Goal: Information Seeking & Learning: Check status

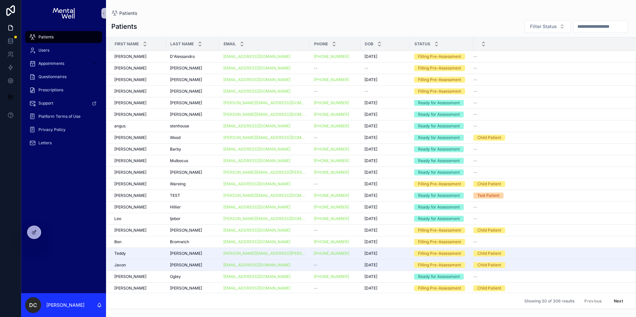
click at [605, 29] on input "scrollable content" at bounding box center [601, 26] width 54 height 9
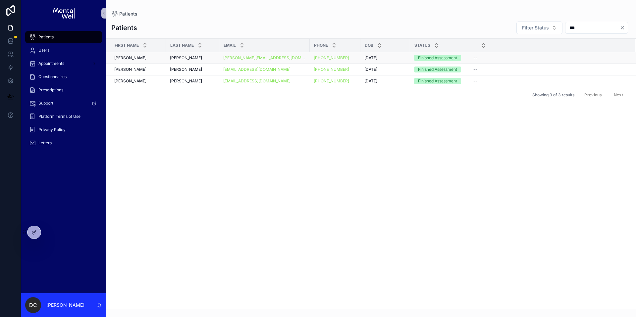
type input "***"
click at [190, 56] on div "Allan Allan" at bounding box center [192, 57] width 45 height 5
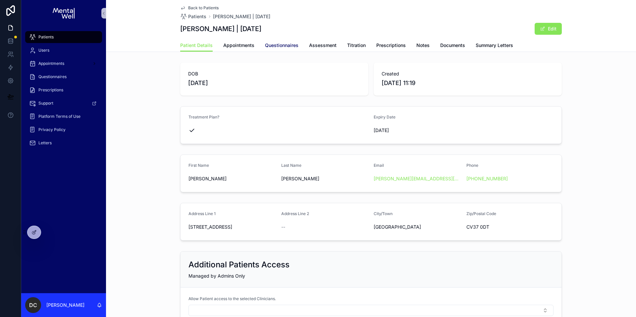
click at [276, 46] on span "Questionnaires" at bounding box center [281, 45] width 33 height 7
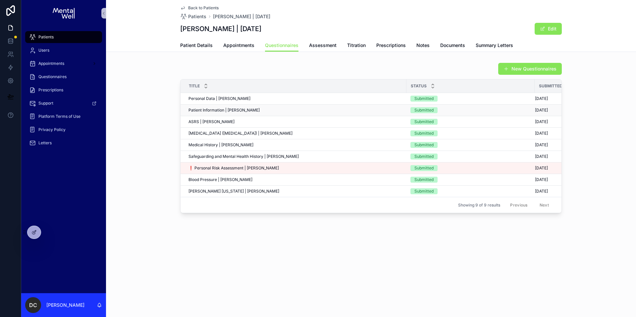
click at [255, 111] on div "Patient Information | Jay Allan Patient Information | Jay Allan" at bounding box center [296, 110] width 214 height 5
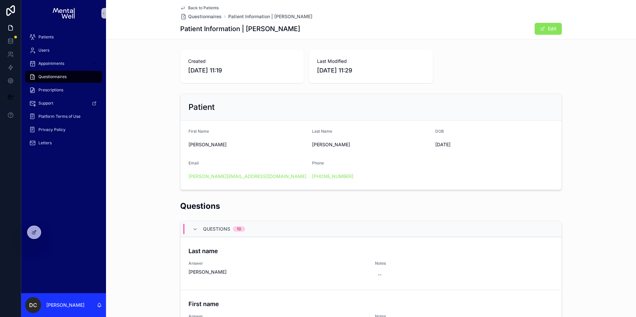
click at [226, 75] on span "26/09/2025 11:19" at bounding box center [242, 70] width 108 height 9
click at [225, 83] on div "Created 26/09/2025 11:19" at bounding box center [242, 66] width 124 height 33
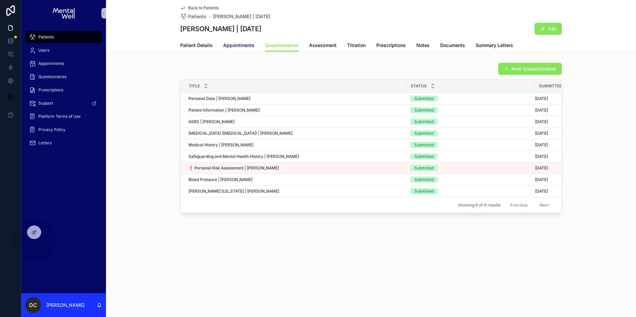
click at [227, 44] on span "Appointments" at bounding box center [238, 45] width 31 height 7
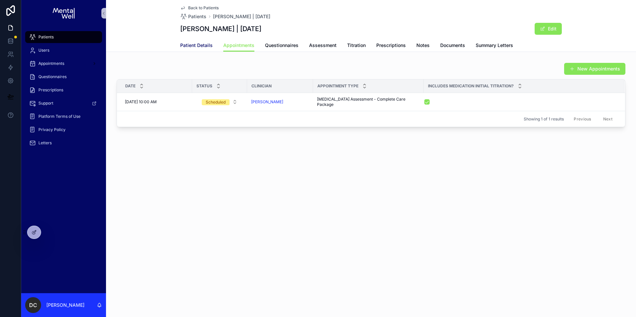
click at [200, 46] on span "Patient Details" at bounding box center [196, 45] width 32 height 7
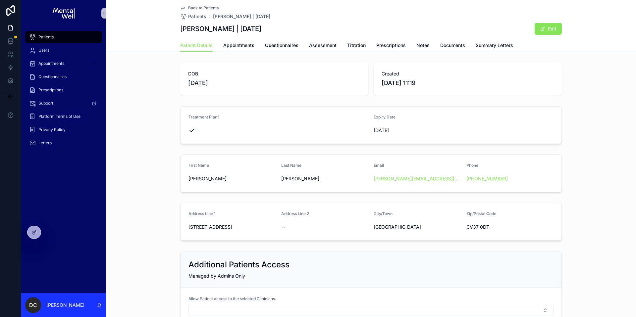
click at [53, 36] on div "Patients" at bounding box center [63, 37] width 69 height 11
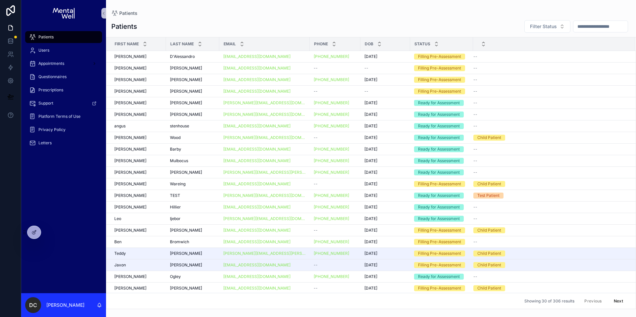
click at [576, 22] on input "scrollable content" at bounding box center [601, 26] width 54 height 9
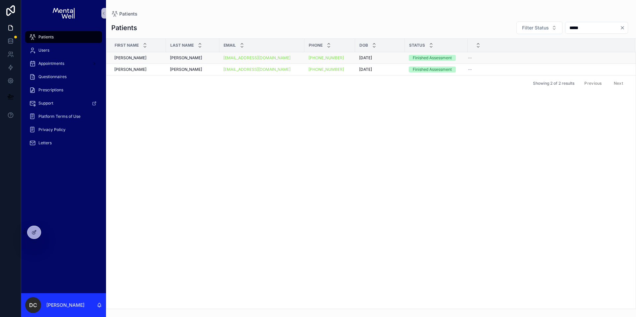
type input "*****"
click at [215, 60] on td "Rodger Ward Rodger Ward" at bounding box center [192, 58] width 53 height 12
click at [214, 60] on div "Rodger Ward Rodger Ward" at bounding box center [192, 57] width 45 height 5
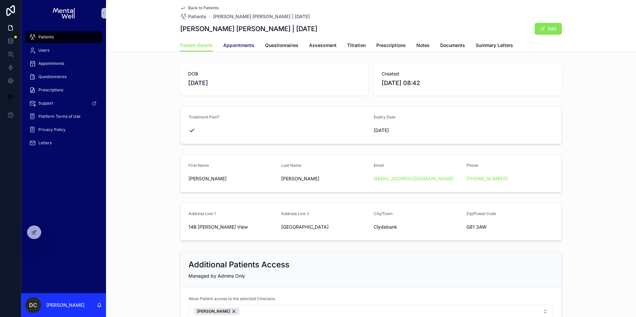
click at [229, 46] on span "Appointments" at bounding box center [238, 45] width 31 height 7
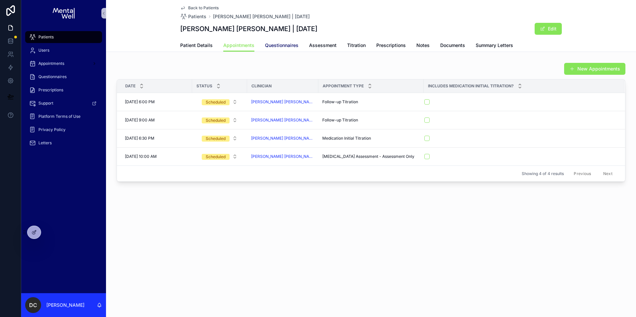
click at [290, 46] on span "Questionnaires" at bounding box center [281, 45] width 33 height 7
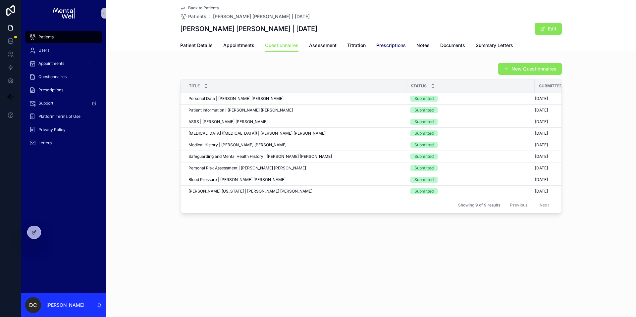
click at [393, 44] on span "Prescriptions" at bounding box center [390, 45] width 29 height 7
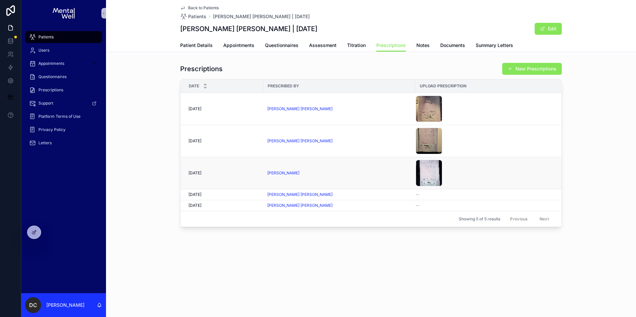
click at [354, 172] on div "Adil Bhaloda" at bounding box center [339, 173] width 144 height 5
click at [347, 145] on td "Dr. Kayode Bamidele Timothy" at bounding box center [339, 141] width 152 height 32
click at [348, 110] on div "Dr. Kayode Bamidele Timothy" at bounding box center [339, 108] width 144 height 5
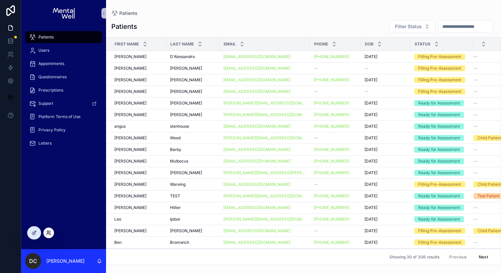
click at [48, 232] on icon at bounding box center [48, 232] width 2 height 2
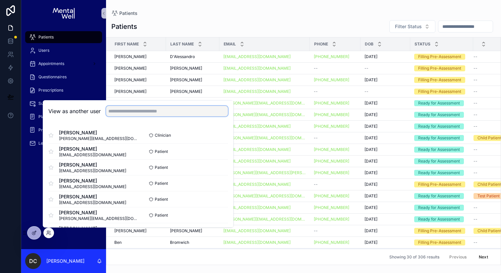
click at [145, 112] on input "text" at bounding box center [167, 111] width 122 height 11
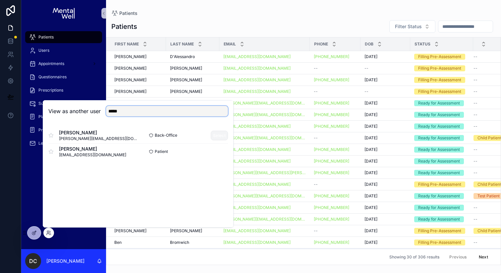
type input "*****"
click at [214, 137] on button "Select" at bounding box center [219, 136] width 17 height 10
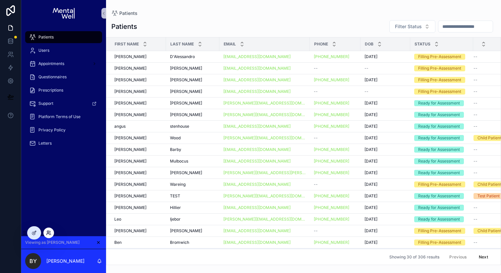
click at [48, 235] on icon at bounding box center [48, 232] width 5 height 5
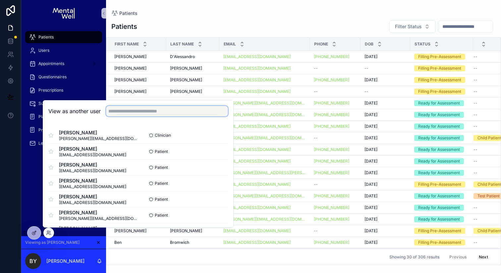
click at [129, 109] on input "text" at bounding box center [167, 111] width 122 height 11
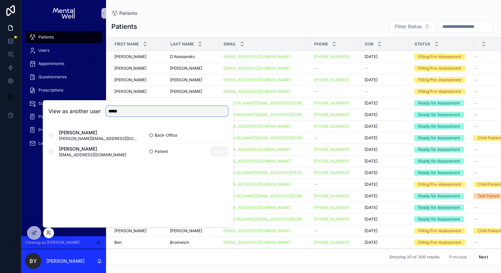
type input "*****"
click at [215, 152] on button "Select" at bounding box center [219, 151] width 17 height 10
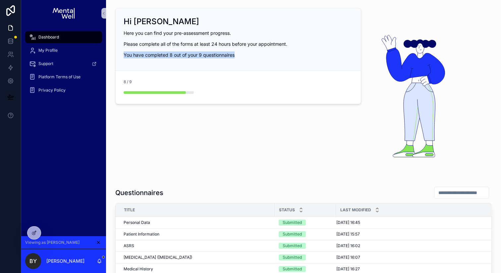
drag, startPoint x: 124, startPoint y: 56, endPoint x: 238, endPoint y: 54, distance: 114.3
click at [238, 54] on p "You have completed 8 out of your 9 questionnaires" at bounding box center [238, 54] width 229 height 7
copy p "You have completed 8 out of your 9 questionnaires"
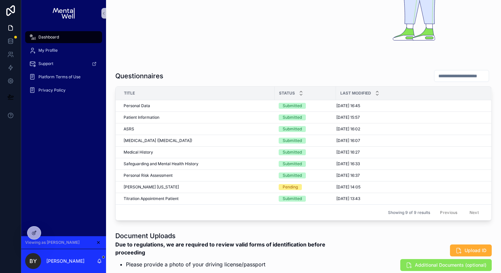
scroll to position [117, 0]
click at [439, 78] on input "scrollable content" at bounding box center [461, 75] width 54 height 9
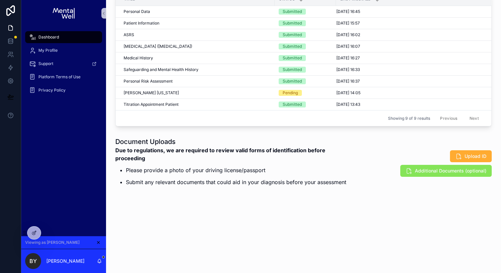
scroll to position [206, 0]
